Goal: Transaction & Acquisition: Subscribe to service/newsletter

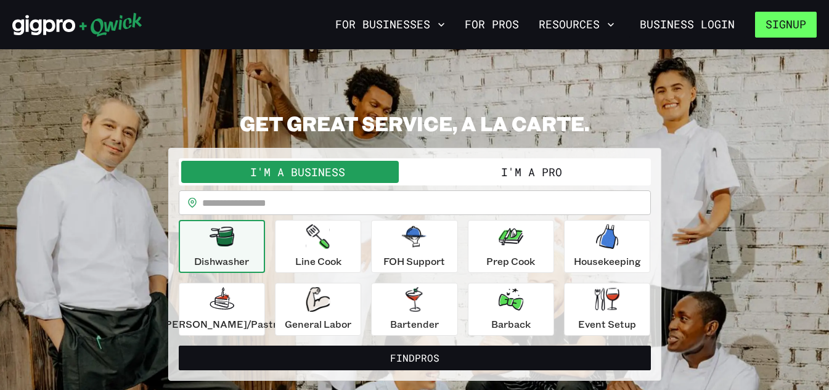
click at [789, 23] on button "Signup" at bounding box center [786, 25] width 62 height 26
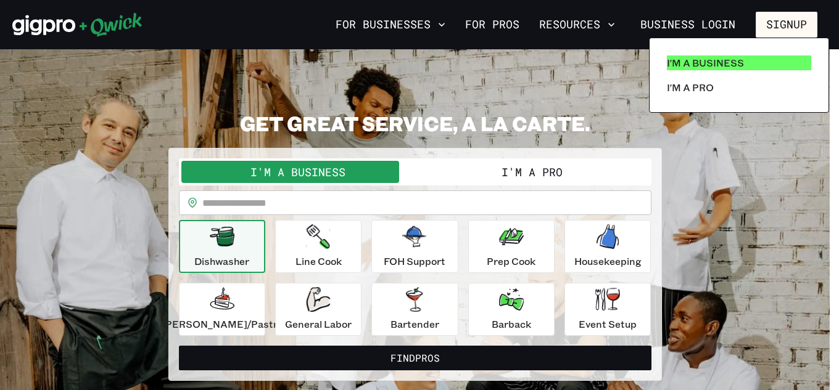
click at [722, 59] on p "I'm a Business" at bounding box center [705, 62] width 77 height 15
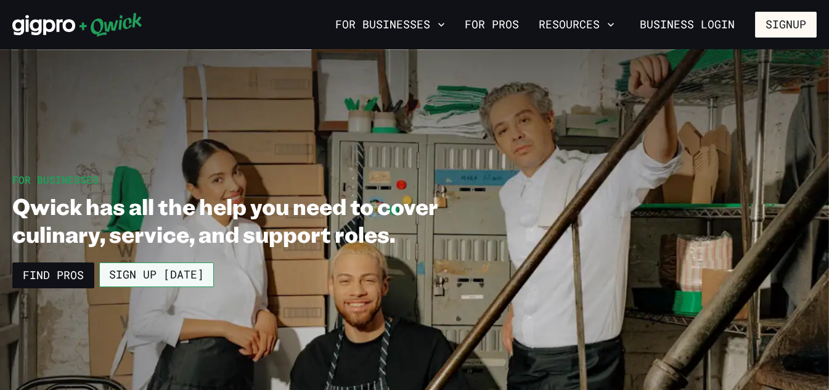
click at [161, 278] on link "Sign up [DATE]" at bounding box center [156, 275] width 115 height 25
click at [173, 274] on link "Sign up [DATE]" at bounding box center [156, 275] width 115 height 25
